Goal: Information Seeking & Learning: Learn about a topic

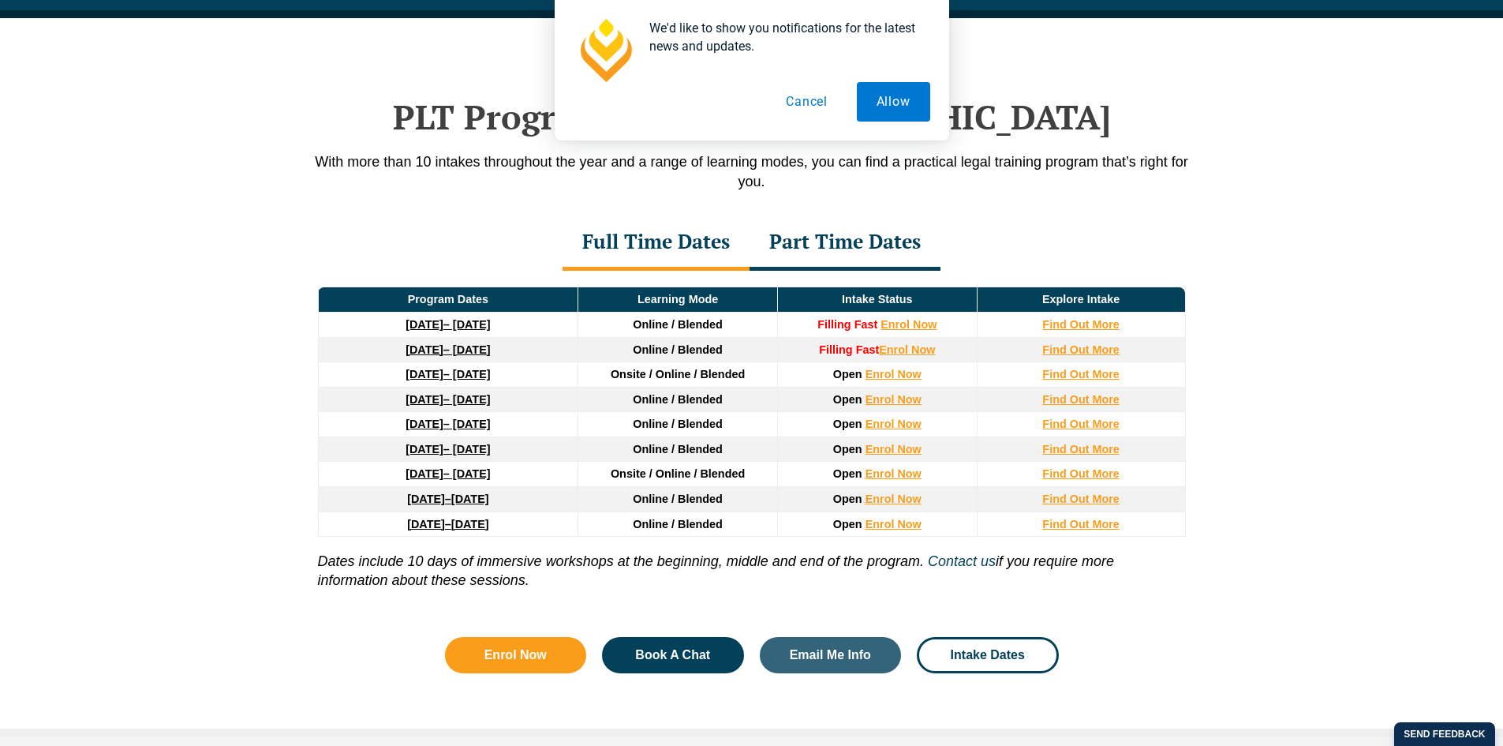
scroll to position [2060, 0]
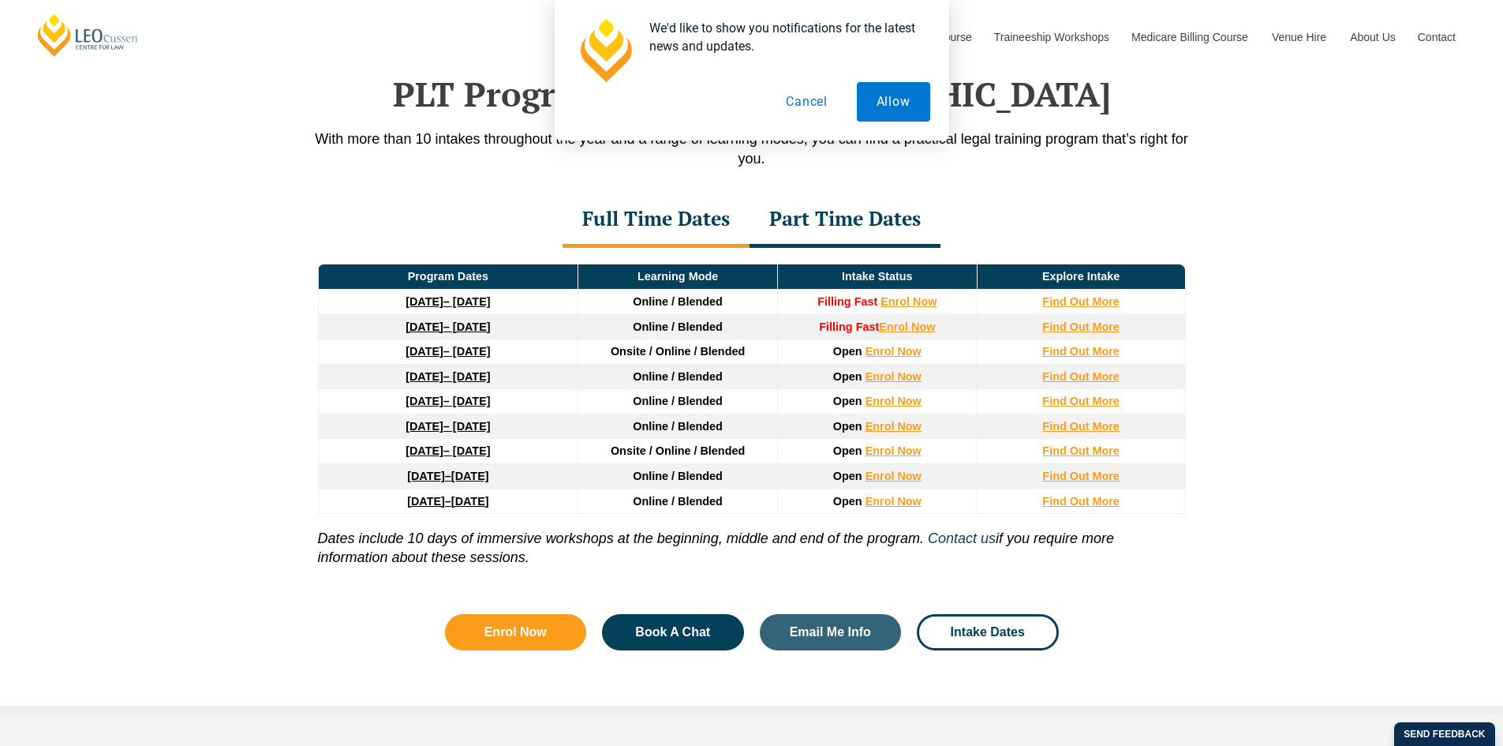
click at [830, 107] on button "Cancel" at bounding box center [806, 101] width 81 height 39
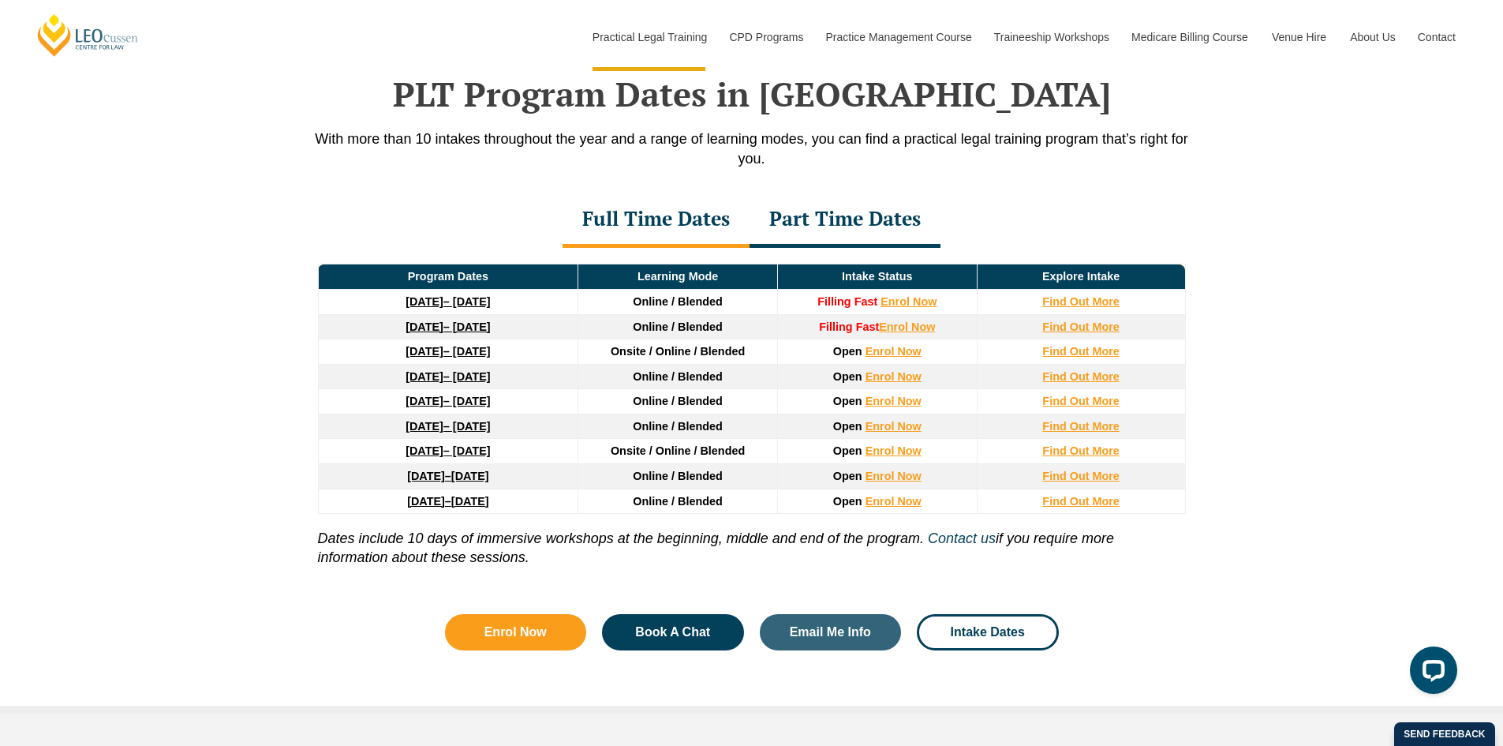
scroll to position [0, 0]
click at [855, 223] on div "Part Time Dates" at bounding box center [845, 220] width 191 height 55
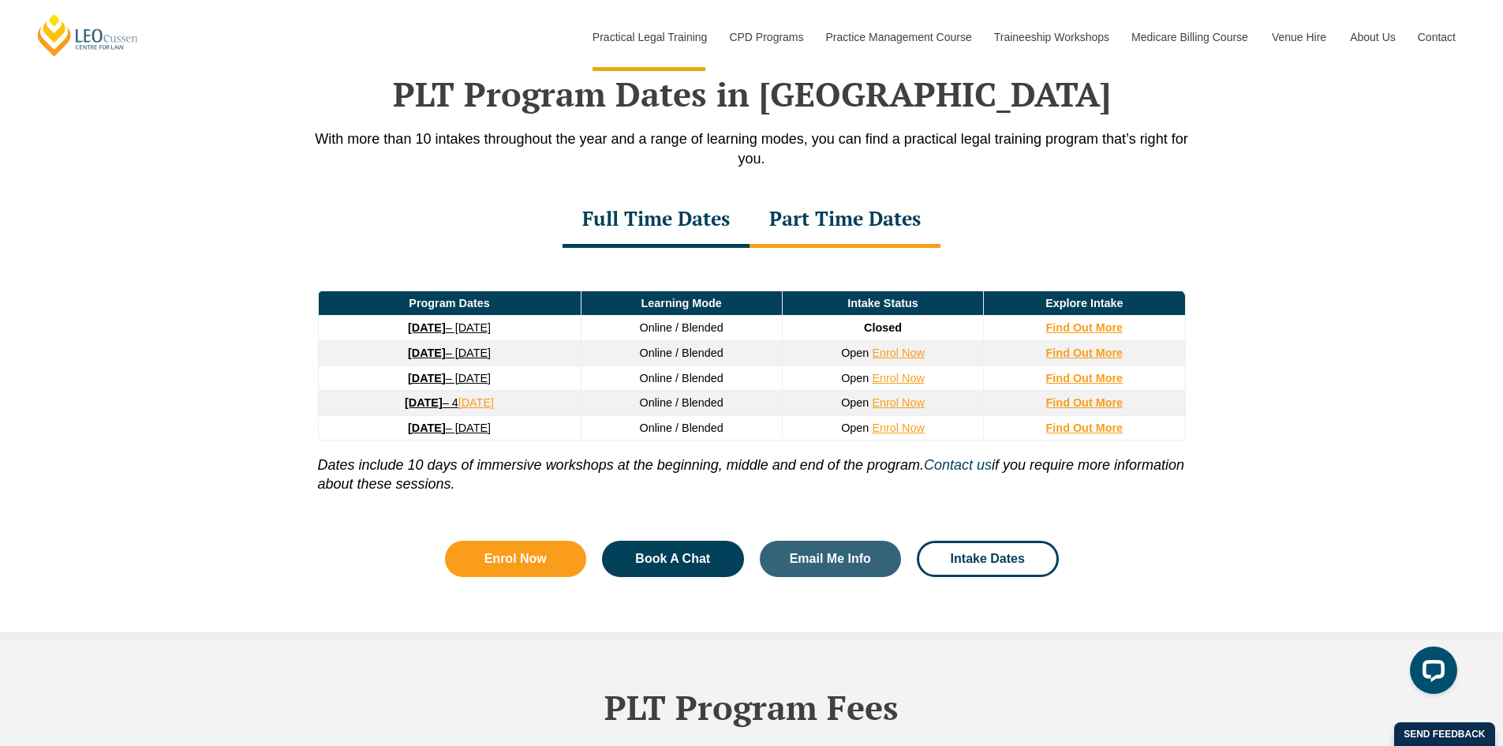
click at [640, 233] on div "Full Time Dates" at bounding box center [656, 220] width 187 height 55
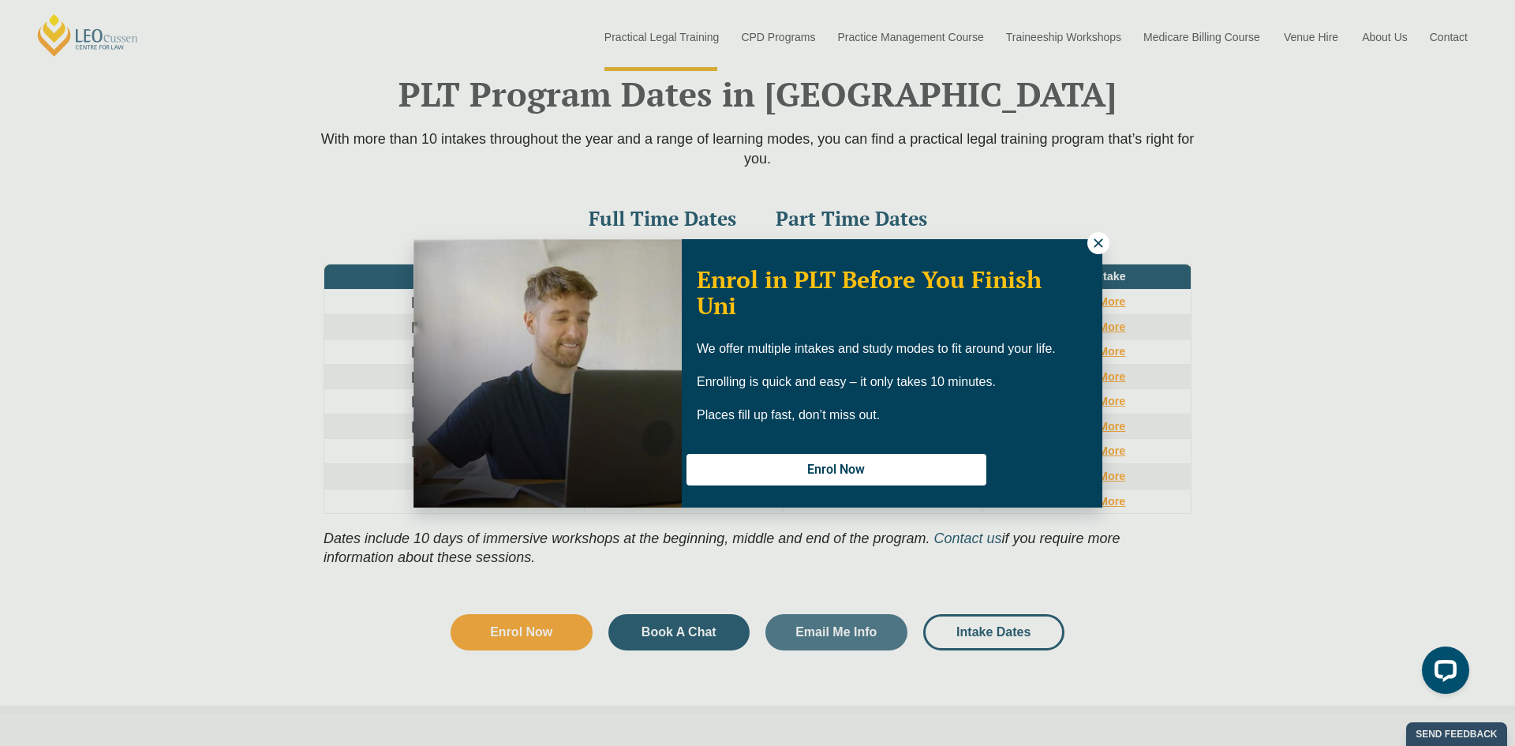
click at [1102, 248] on icon at bounding box center [1098, 243] width 14 height 14
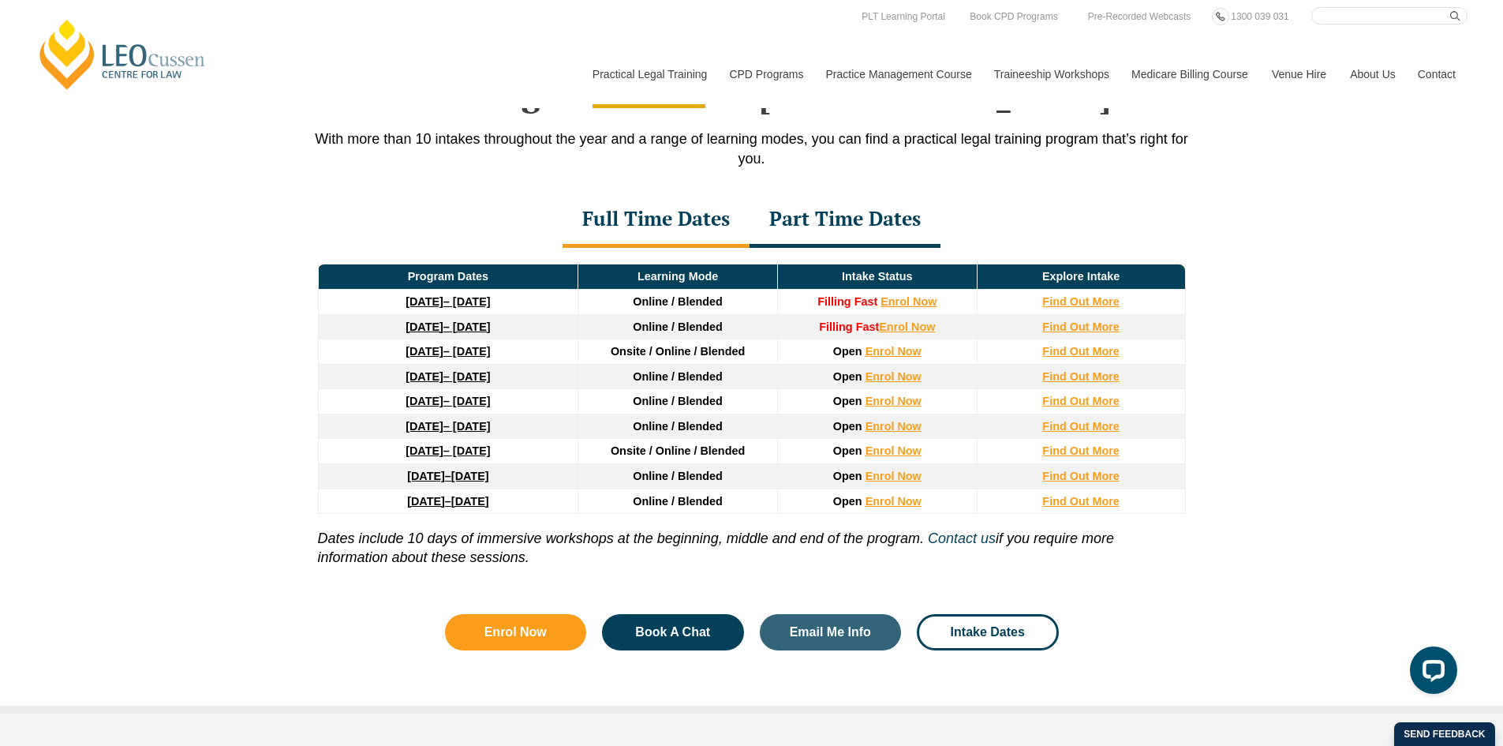
click at [851, 225] on div "Part Time Dates" at bounding box center [845, 220] width 191 height 55
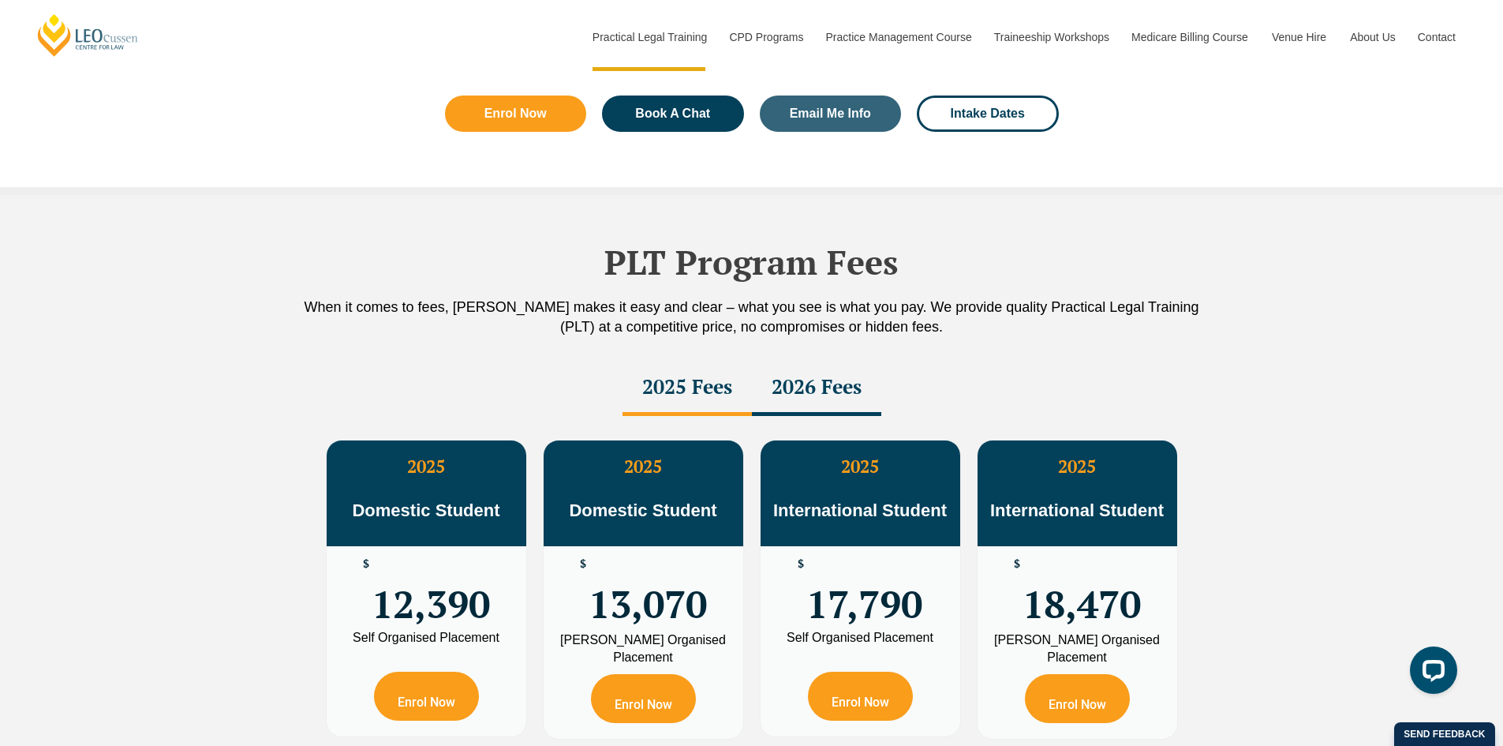
scroll to position [2533, 0]
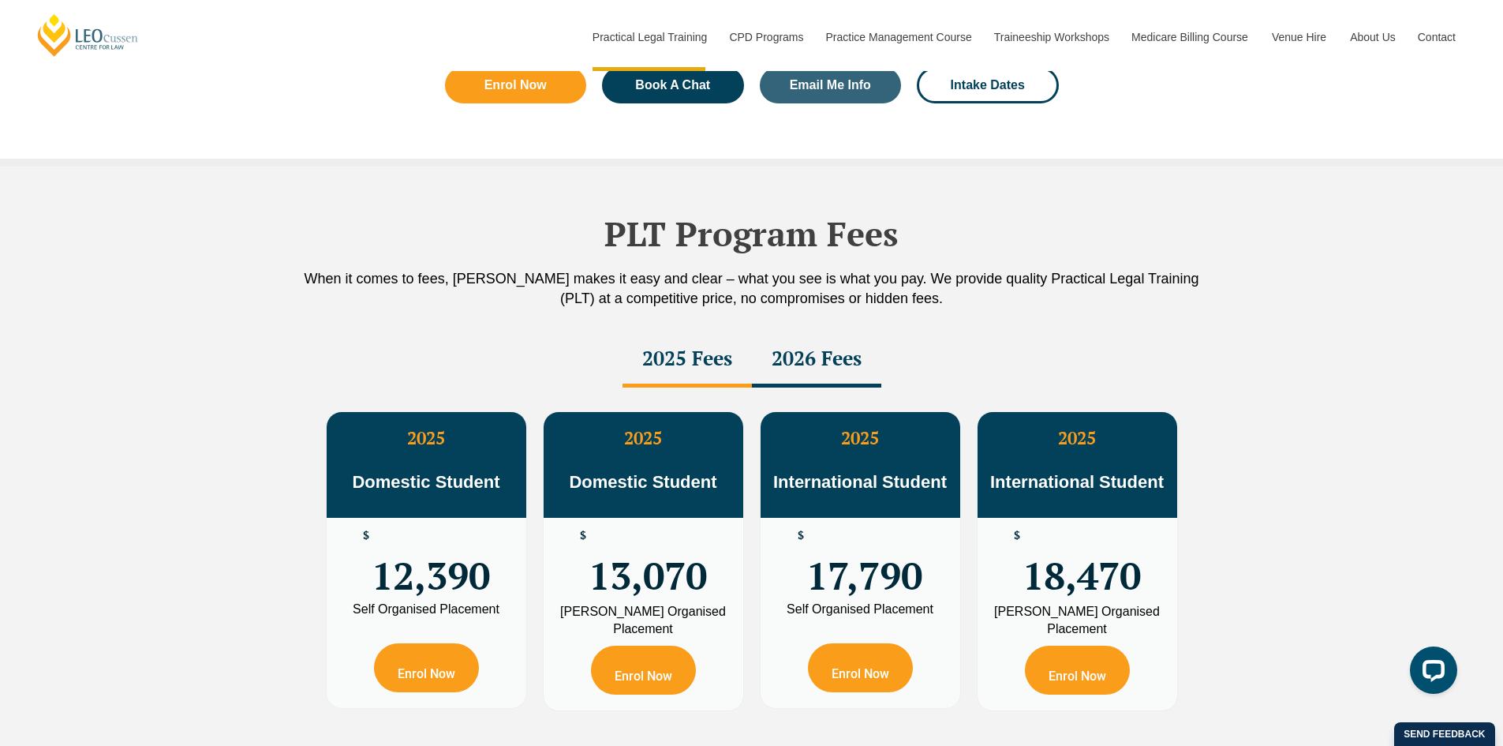
click at [829, 371] on div "2026 Fees" at bounding box center [816, 359] width 129 height 55
click at [699, 367] on div "2025 Fees" at bounding box center [687, 359] width 129 height 55
click at [826, 373] on div "2026 Fees" at bounding box center [816, 359] width 129 height 55
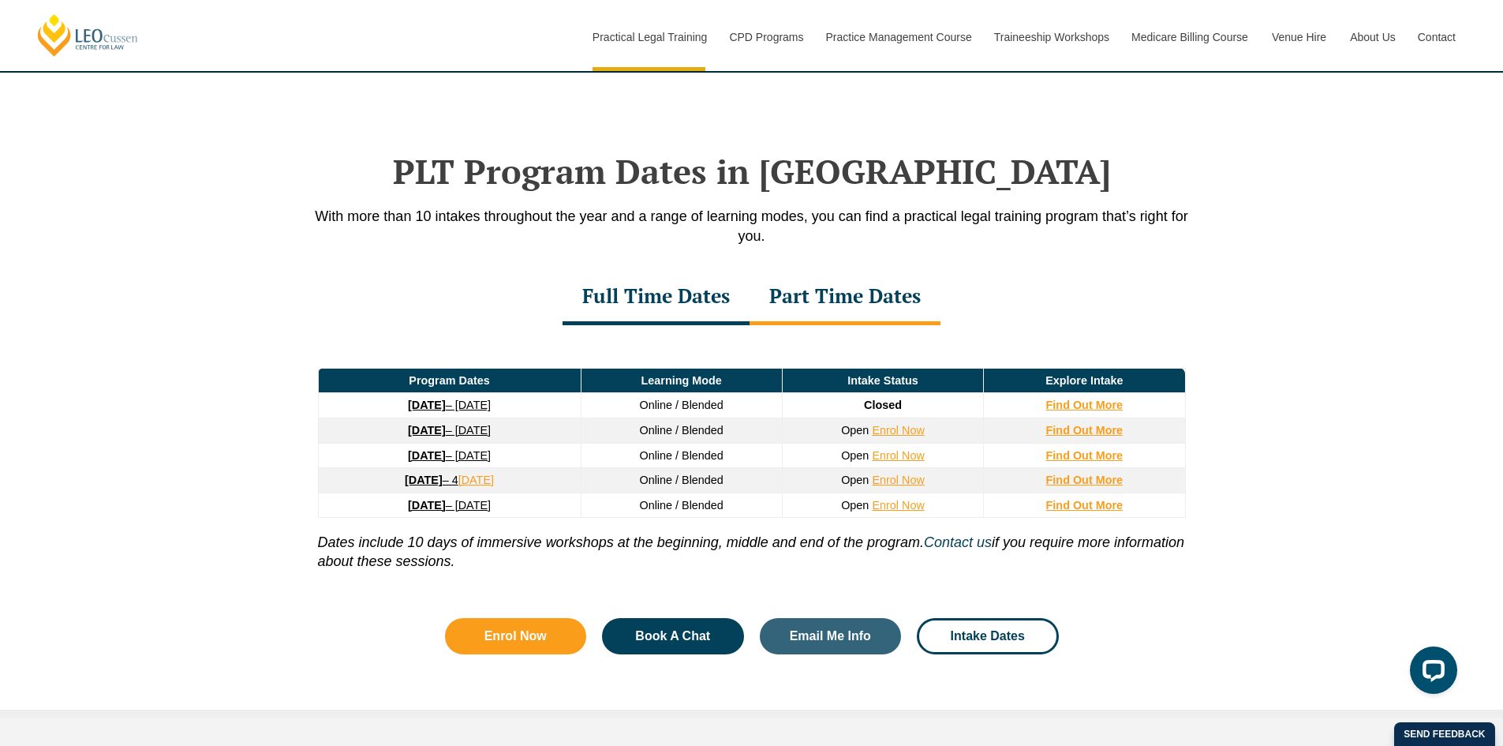
scroll to position [1902, 0]
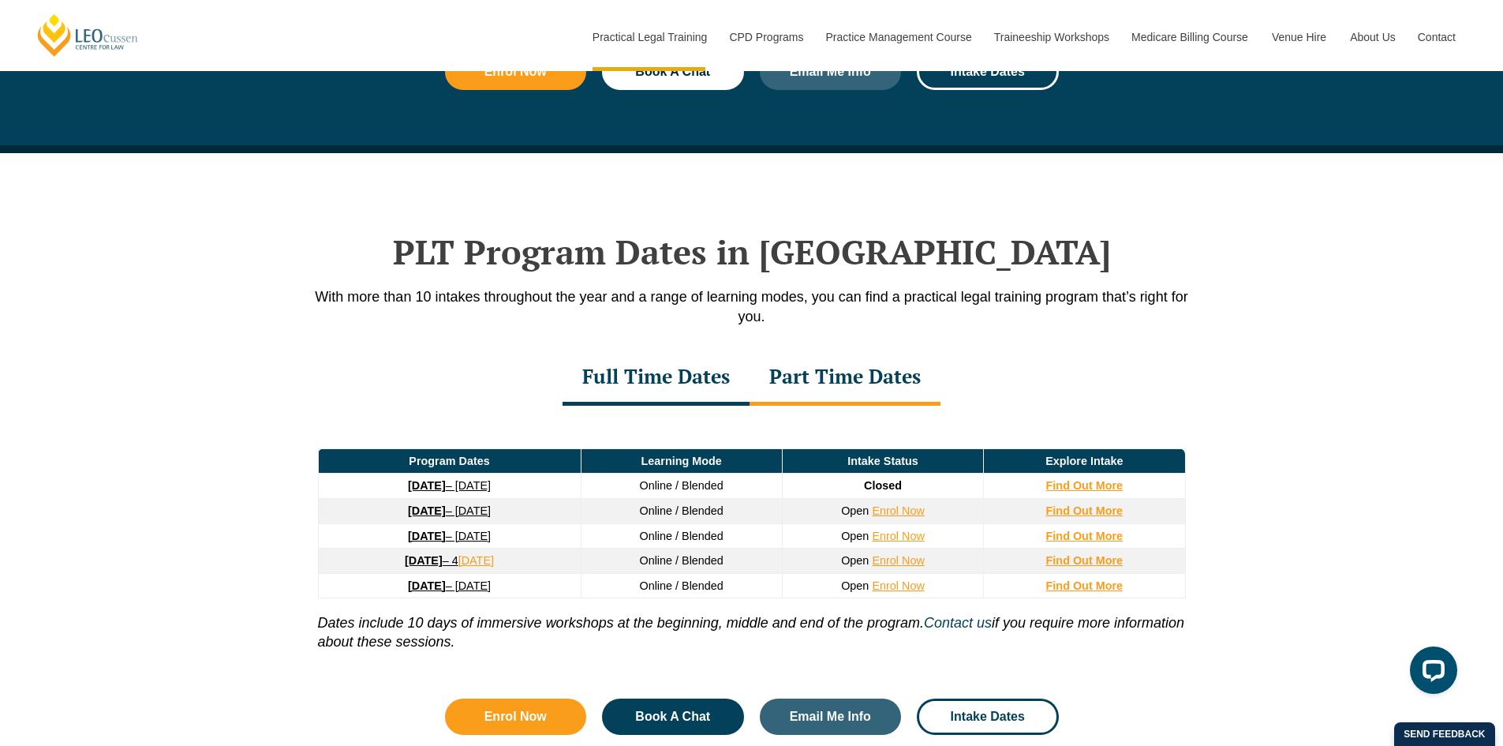
click at [842, 384] on div "Part Time Dates" at bounding box center [845, 377] width 191 height 55
click at [698, 379] on div "Full Time Dates" at bounding box center [656, 377] width 187 height 55
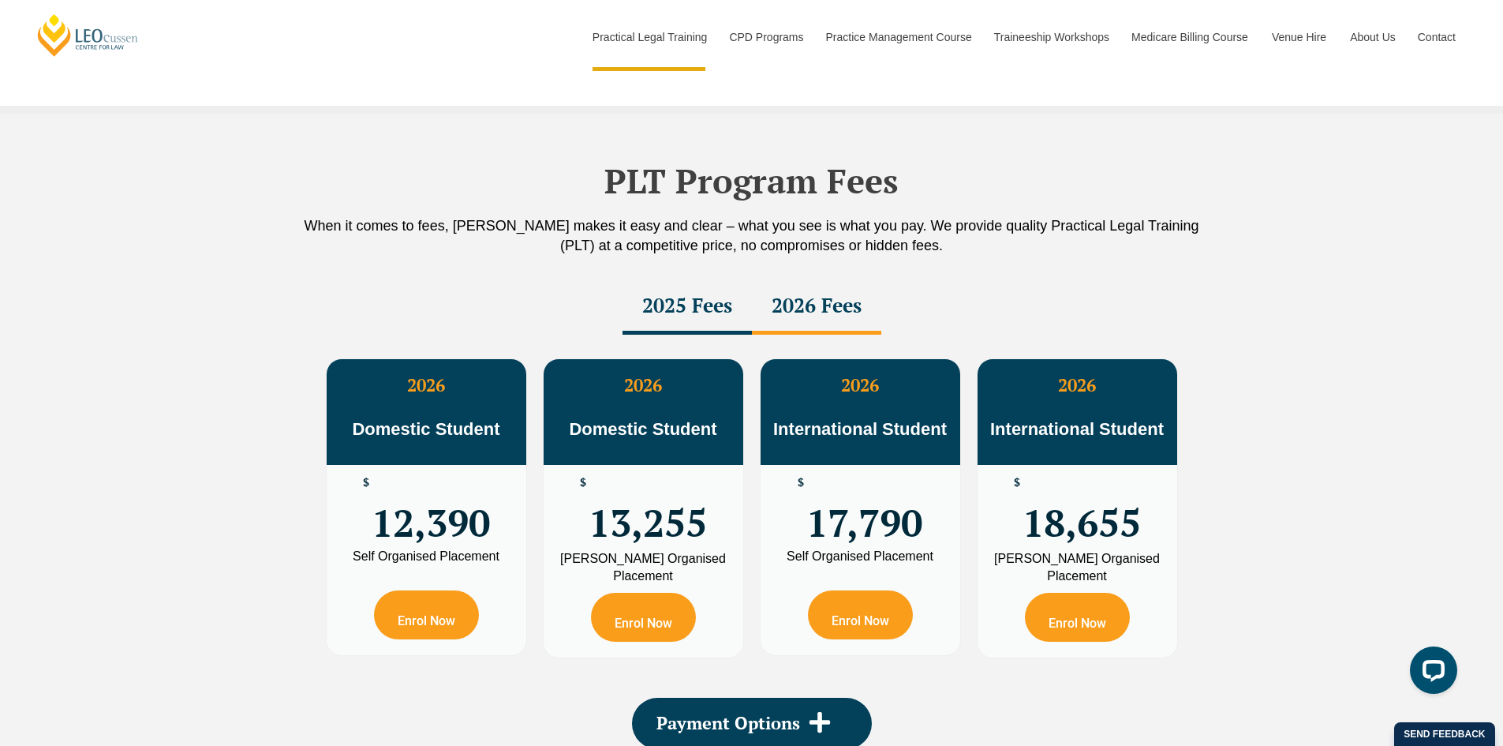
scroll to position [2849, 0]
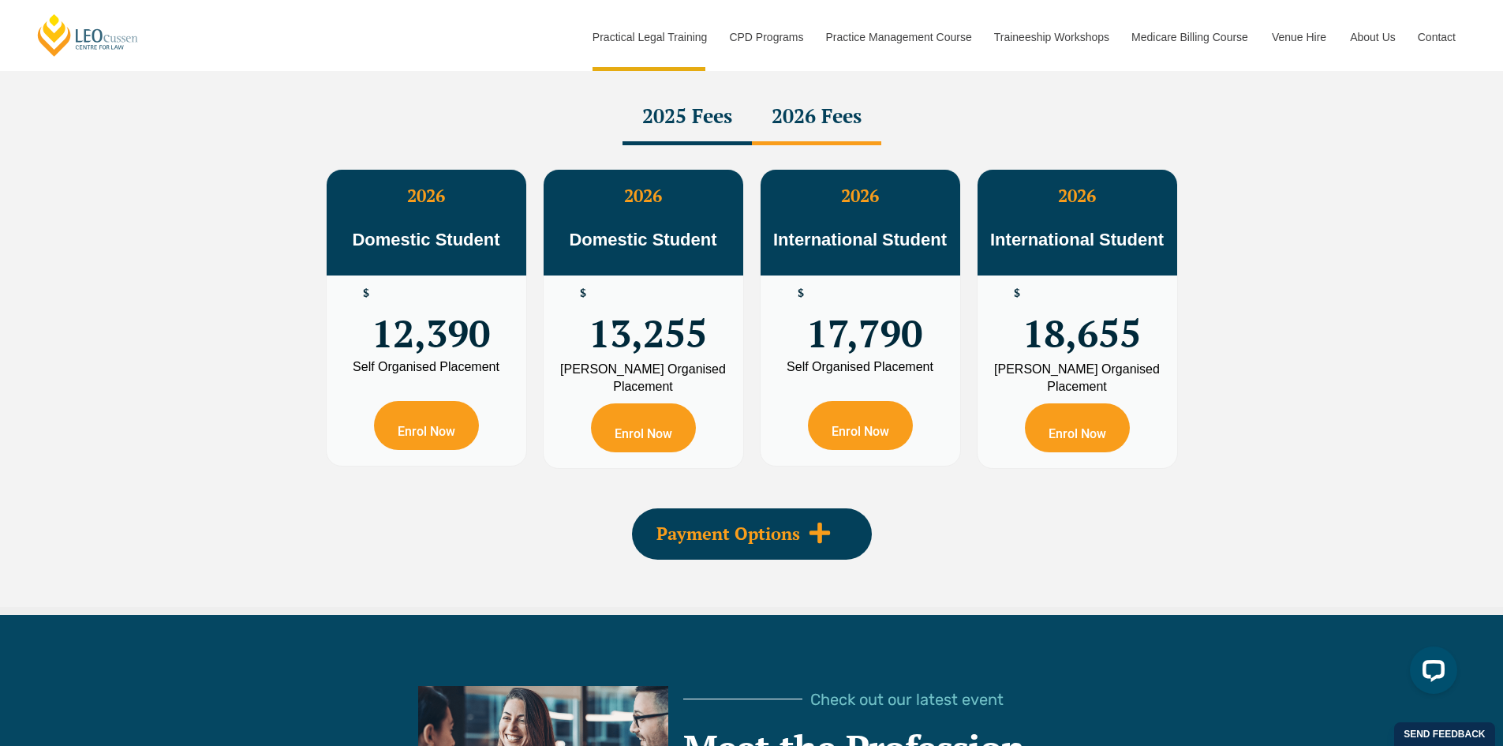
click at [836, 547] on span at bounding box center [819, 534] width 39 height 26
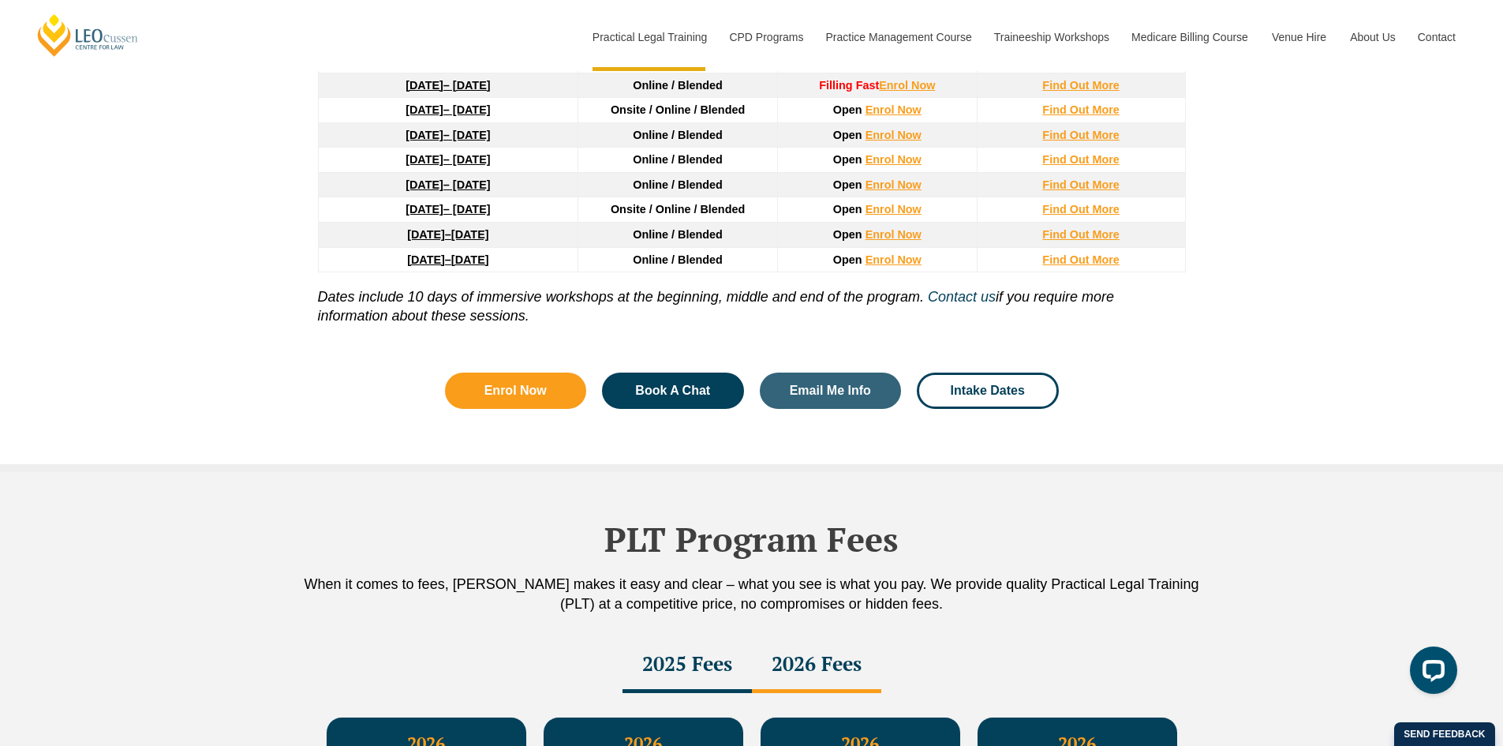
scroll to position [2296, 0]
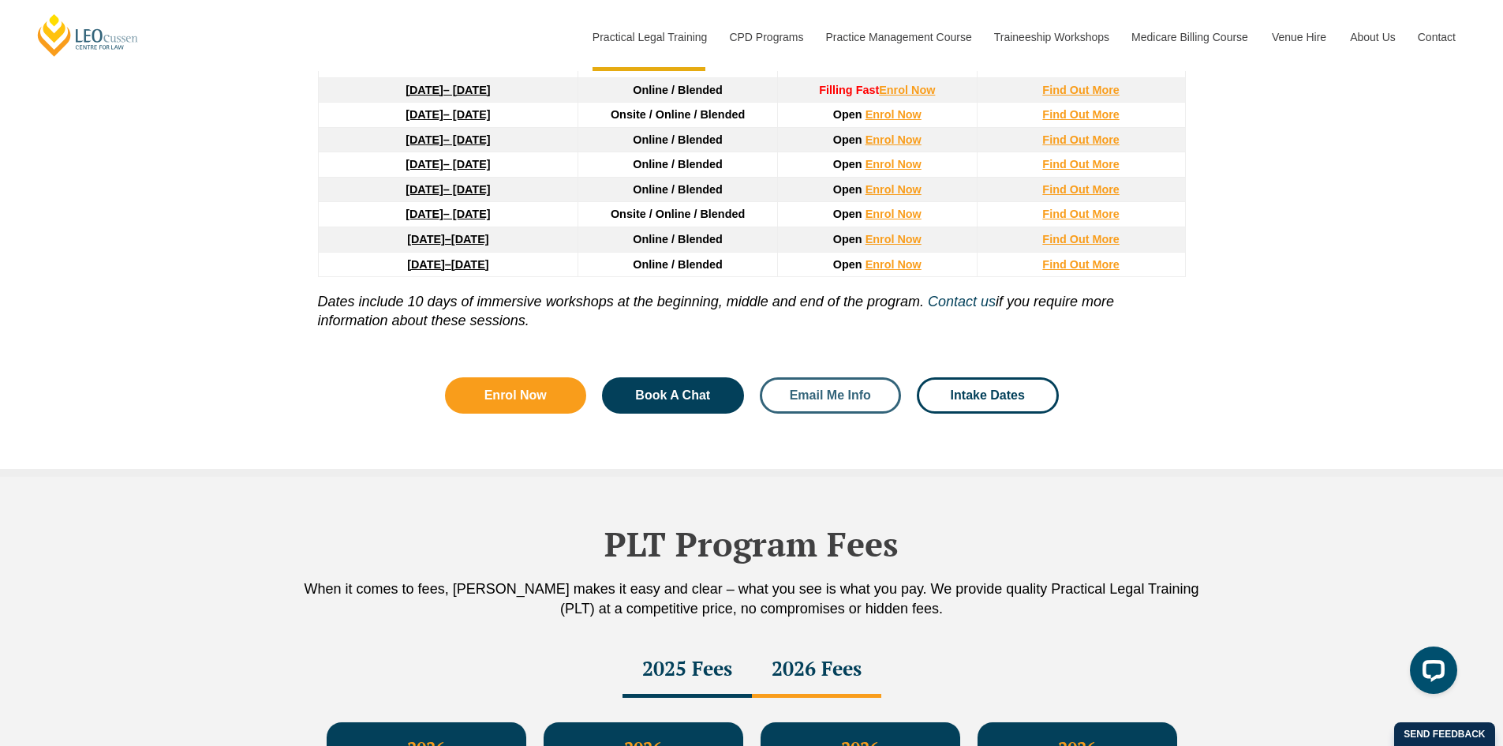
click at [874, 402] on span "Email Me Info" at bounding box center [830, 395] width 99 height 13
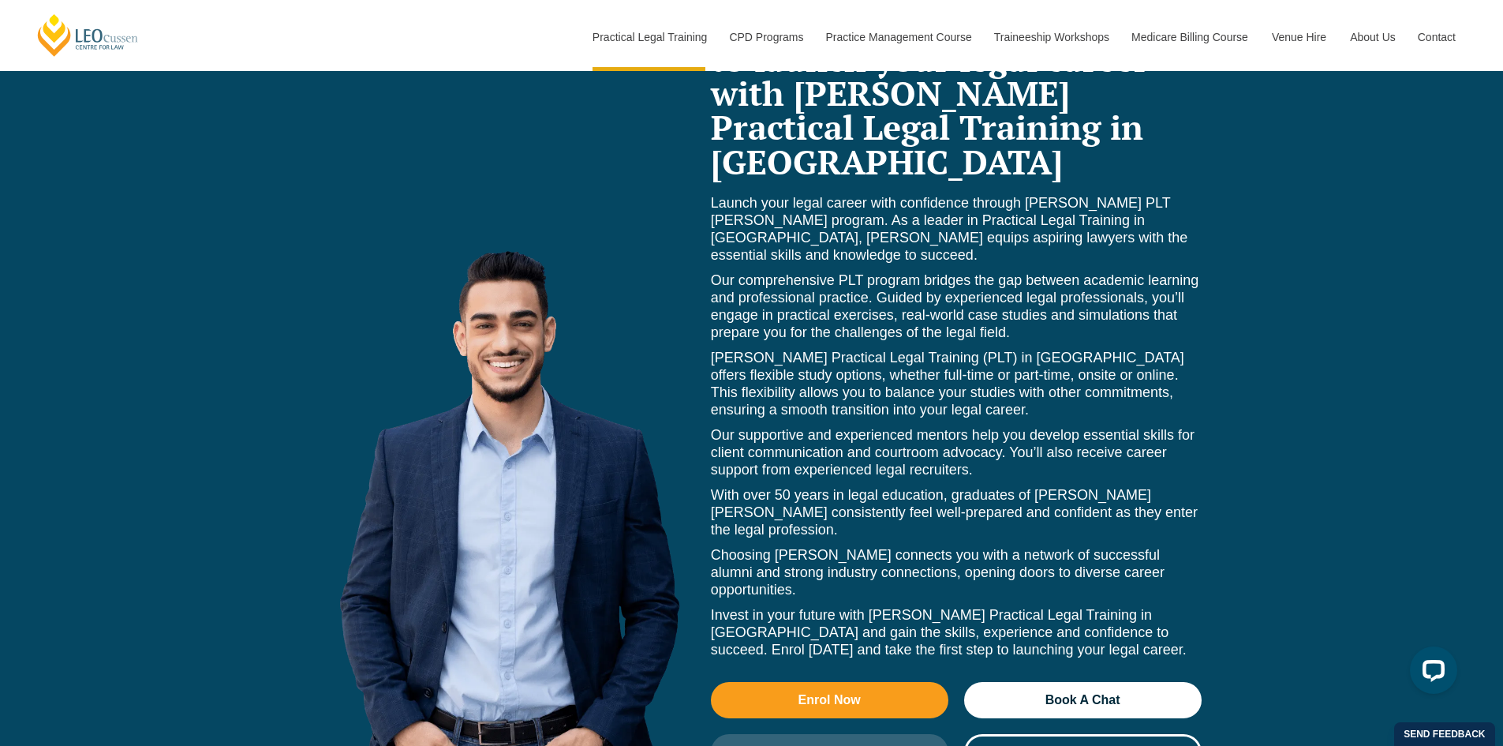
scroll to position [7074, 0]
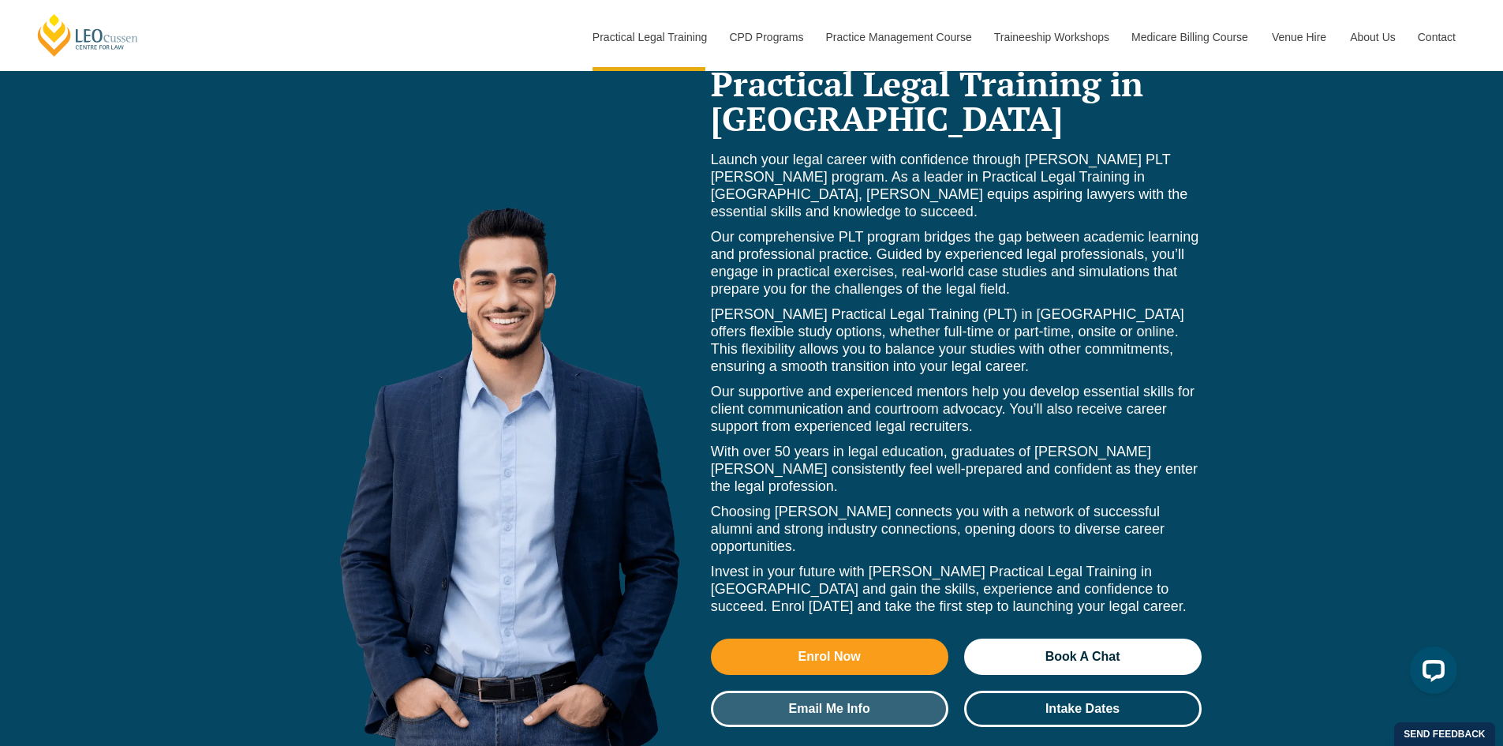
click at [860, 690] on link "Email Me Info" at bounding box center [830, 708] width 238 height 36
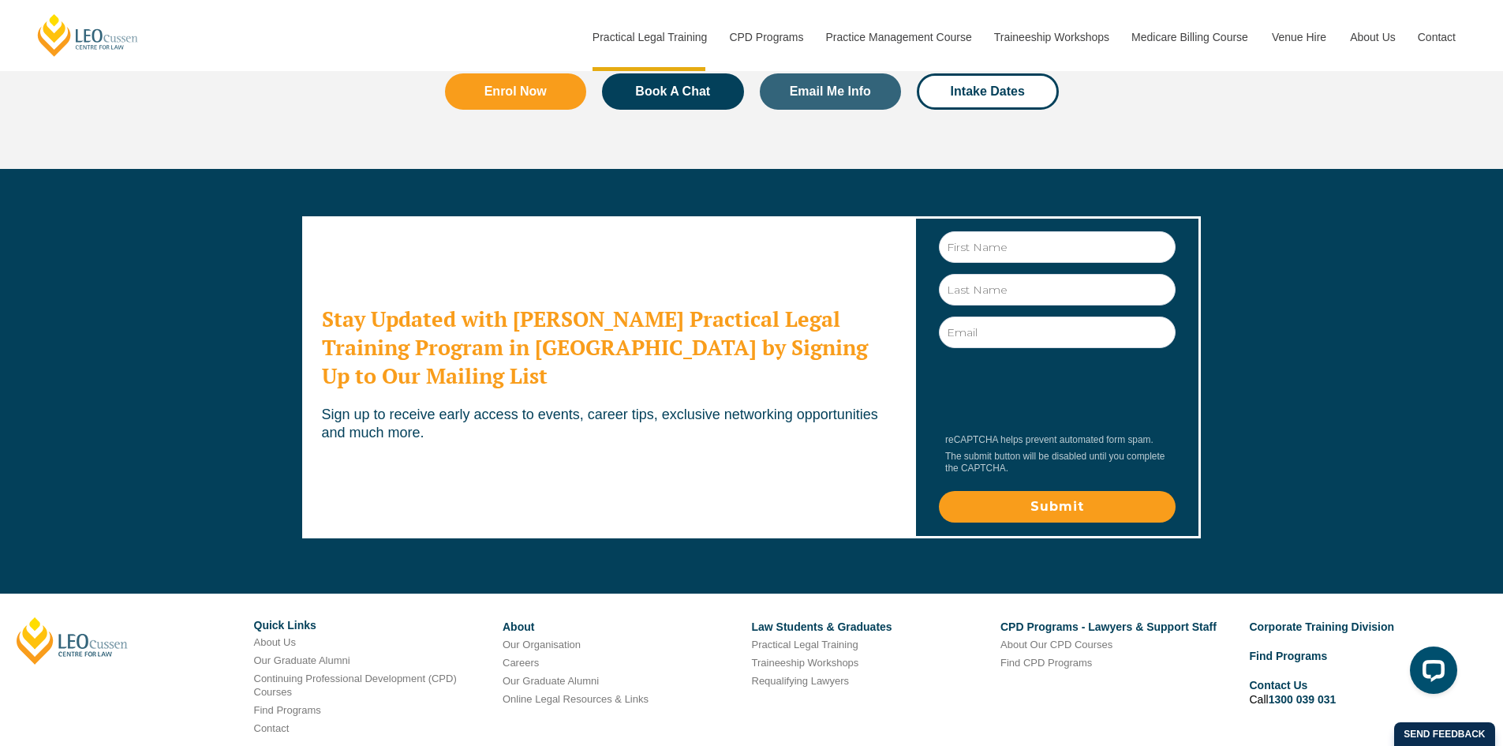
scroll to position [8889, 0]
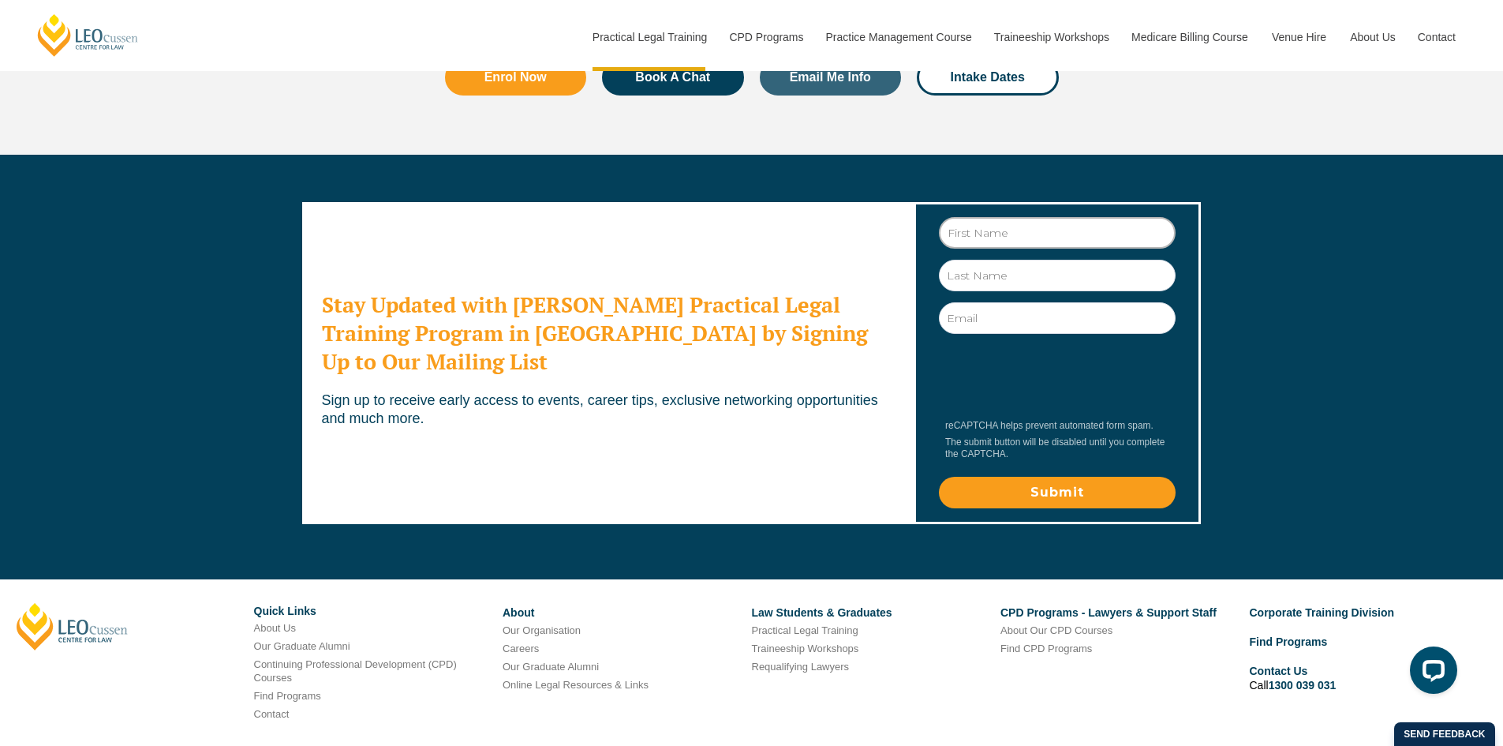
click at [995, 217] on input "First Name" at bounding box center [1057, 233] width 237 height 32
